Goal: Transaction & Acquisition: Purchase product/service

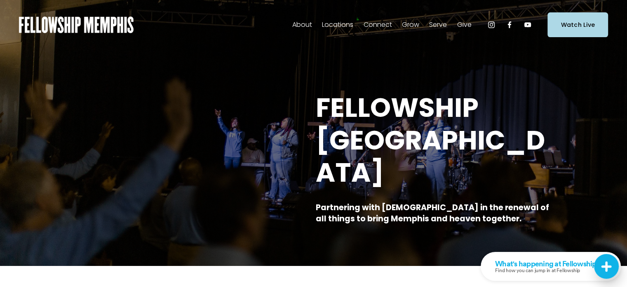
click at [467, 24] on span "Give" at bounding box center [464, 25] width 14 height 12
click at [0, 0] on span "Give" at bounding box center [0, 0] width 0 height 0
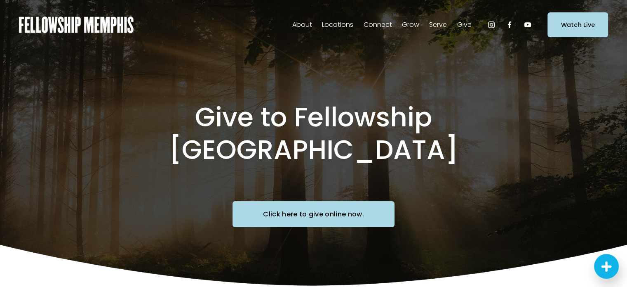
click at [300, 201] on link "Click here to give online now." at bounding box center [314, 214] width 162 height 26
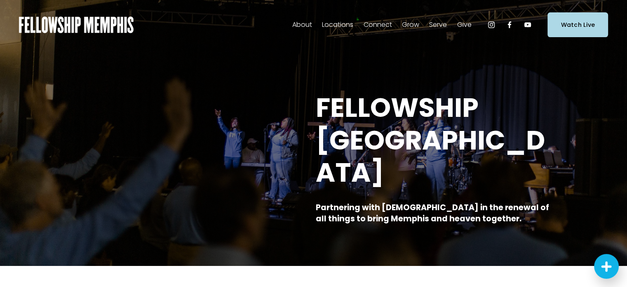
click at [471, 27] on span "Give" at bounding box center [464, 25] width 14 height 12
click at [0, 0] on span "Give" at bounding box center [0, 0] width 0 height 0
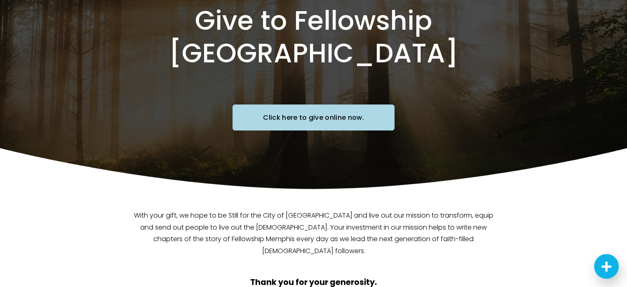
scroll to position [82, 0]
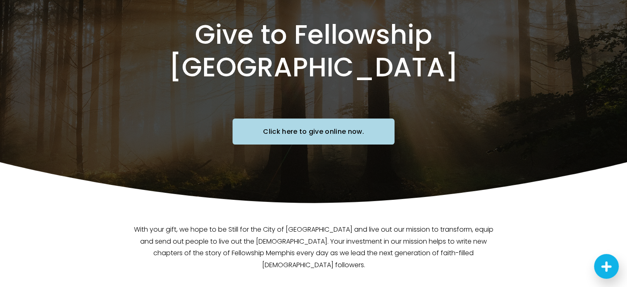
click at [325, 118] on link "Click here to give online now." at bounding box center [314, 131] width 162 height 26
